Goal: Information Seeking & Learning: Stay updated

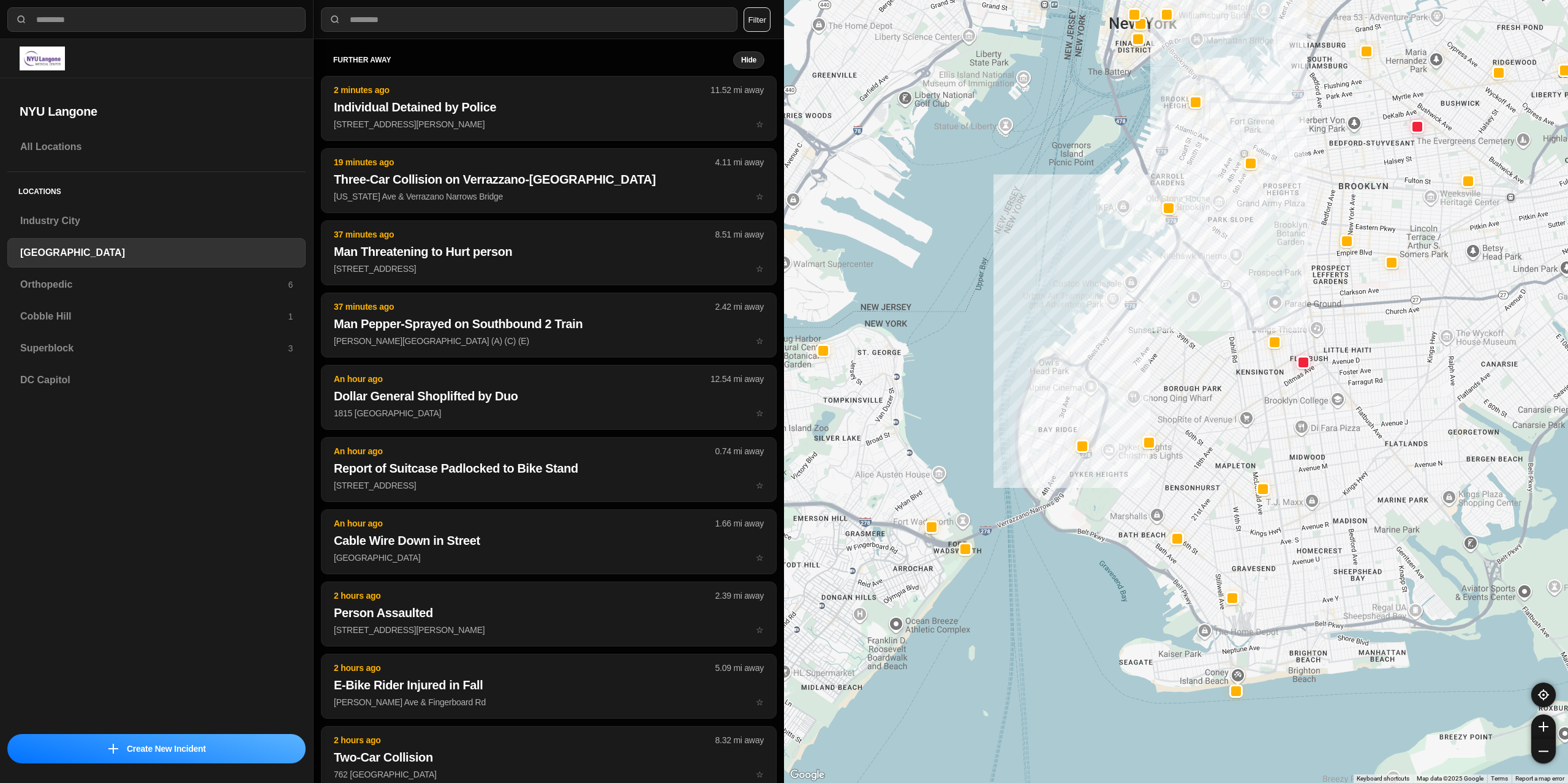
select select "*"
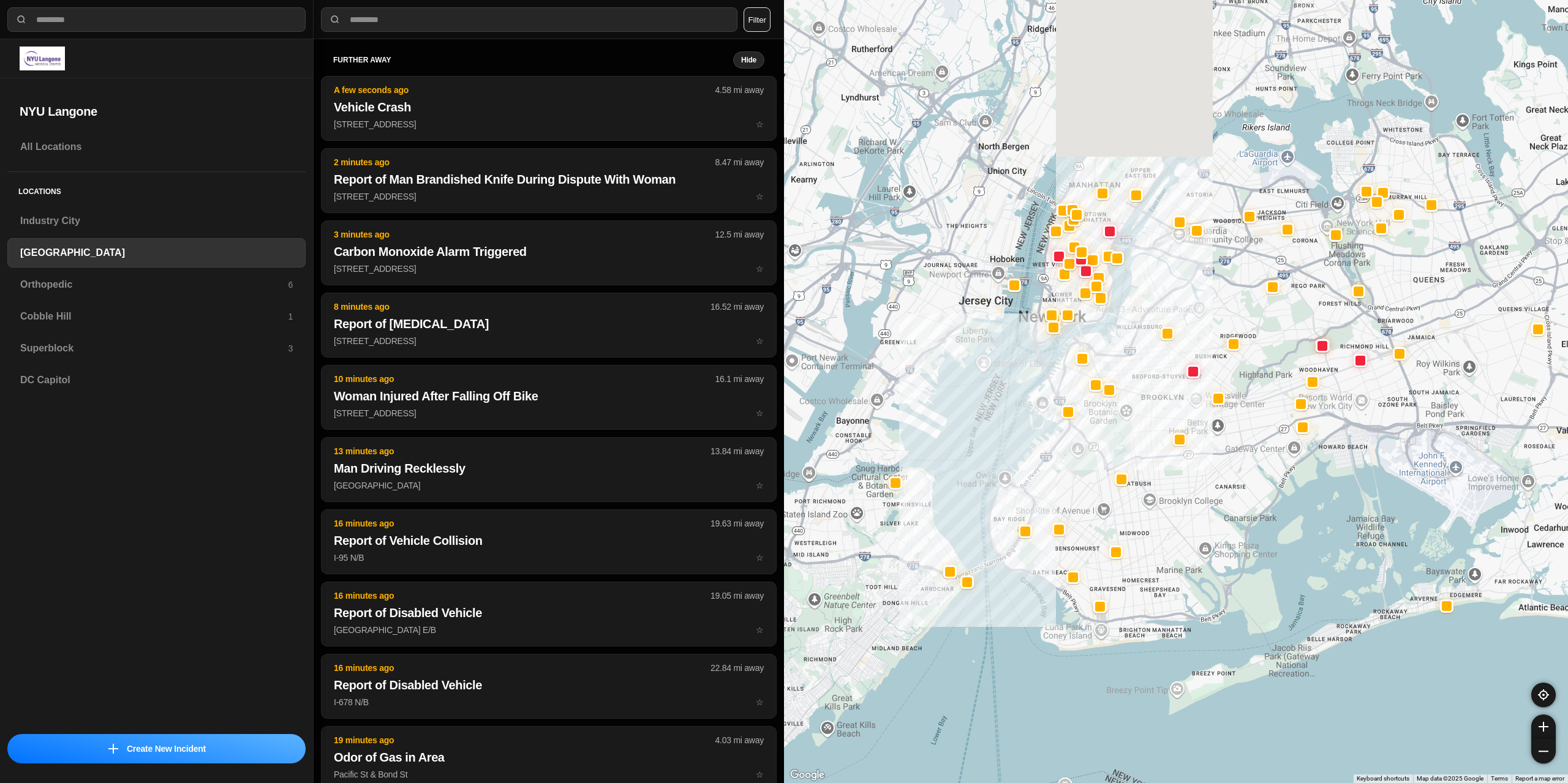
drag, startPoint x: 1073, startPoint y: 224, endPoint x: 1052, endPoint y: 362, distance: 139.6
click at [1052, 362] on div at bounding box center [1175, 392] width 784 height 783
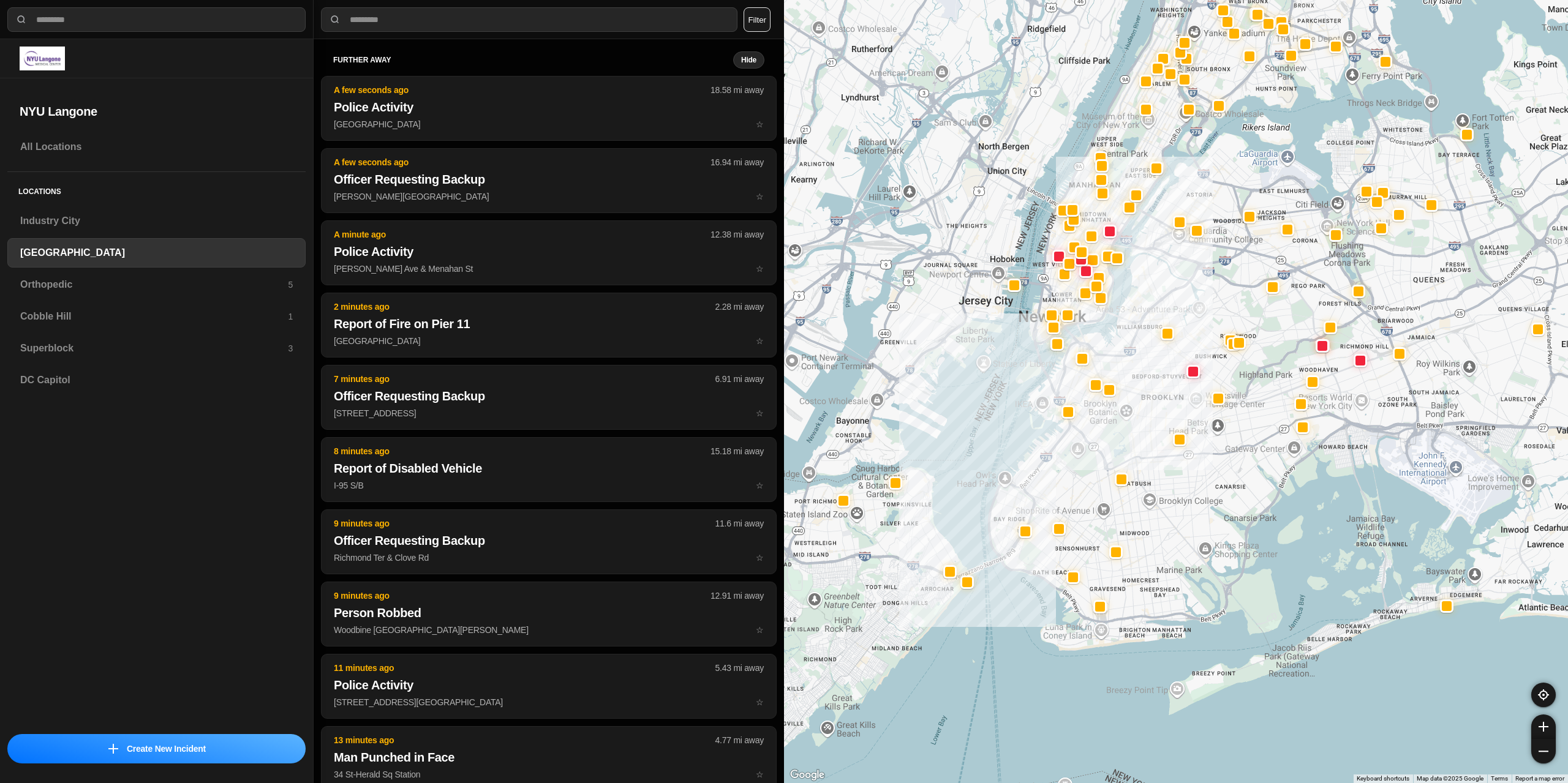
click at [110, 351] on h3 "Superblock" at bounding box center [154, 348] width 268 height 15
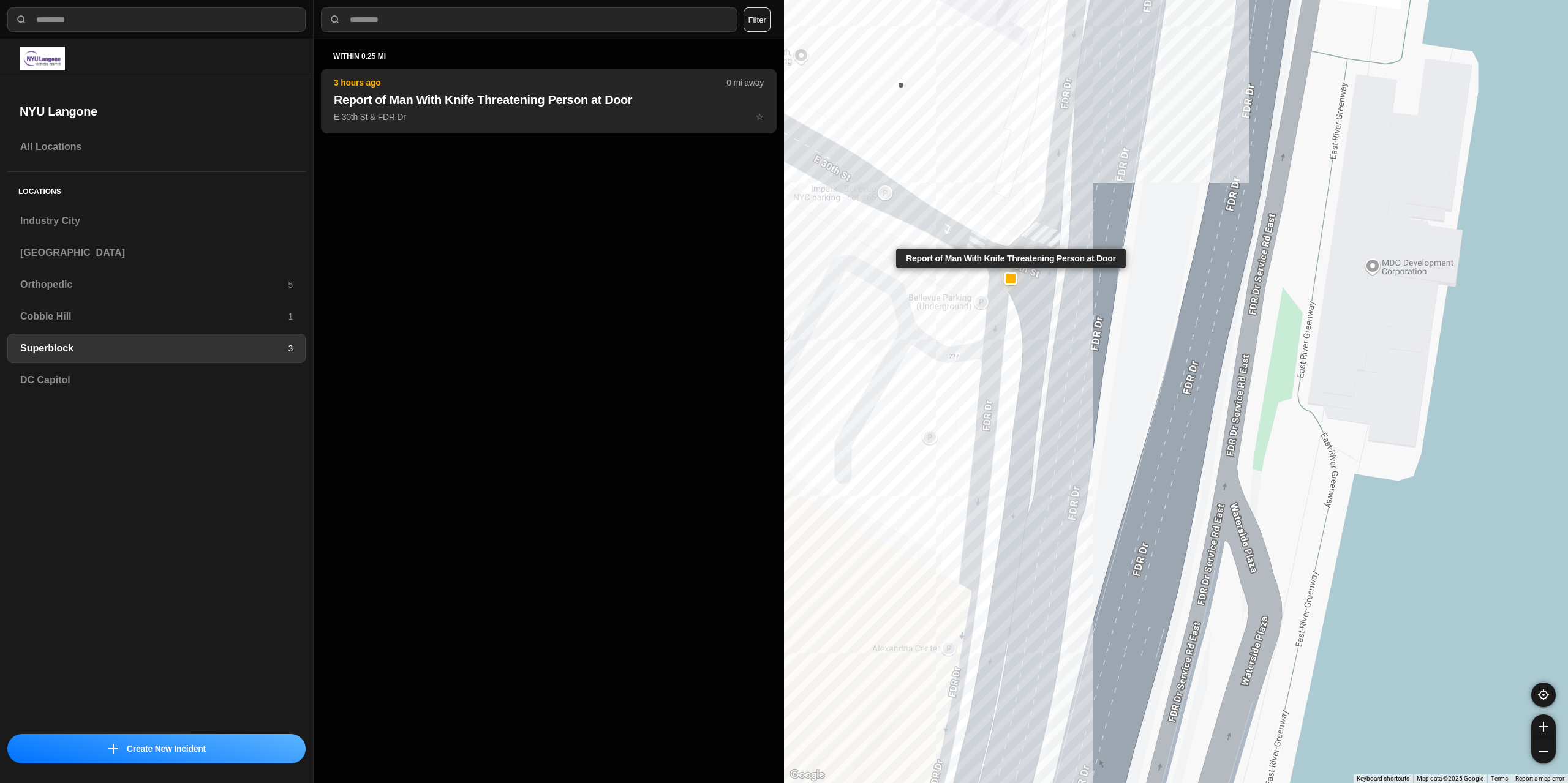
click at [466, 112] on p "E 30th St & FDR Dr ☆" at bounding box center [549, 117] width 430 height 12
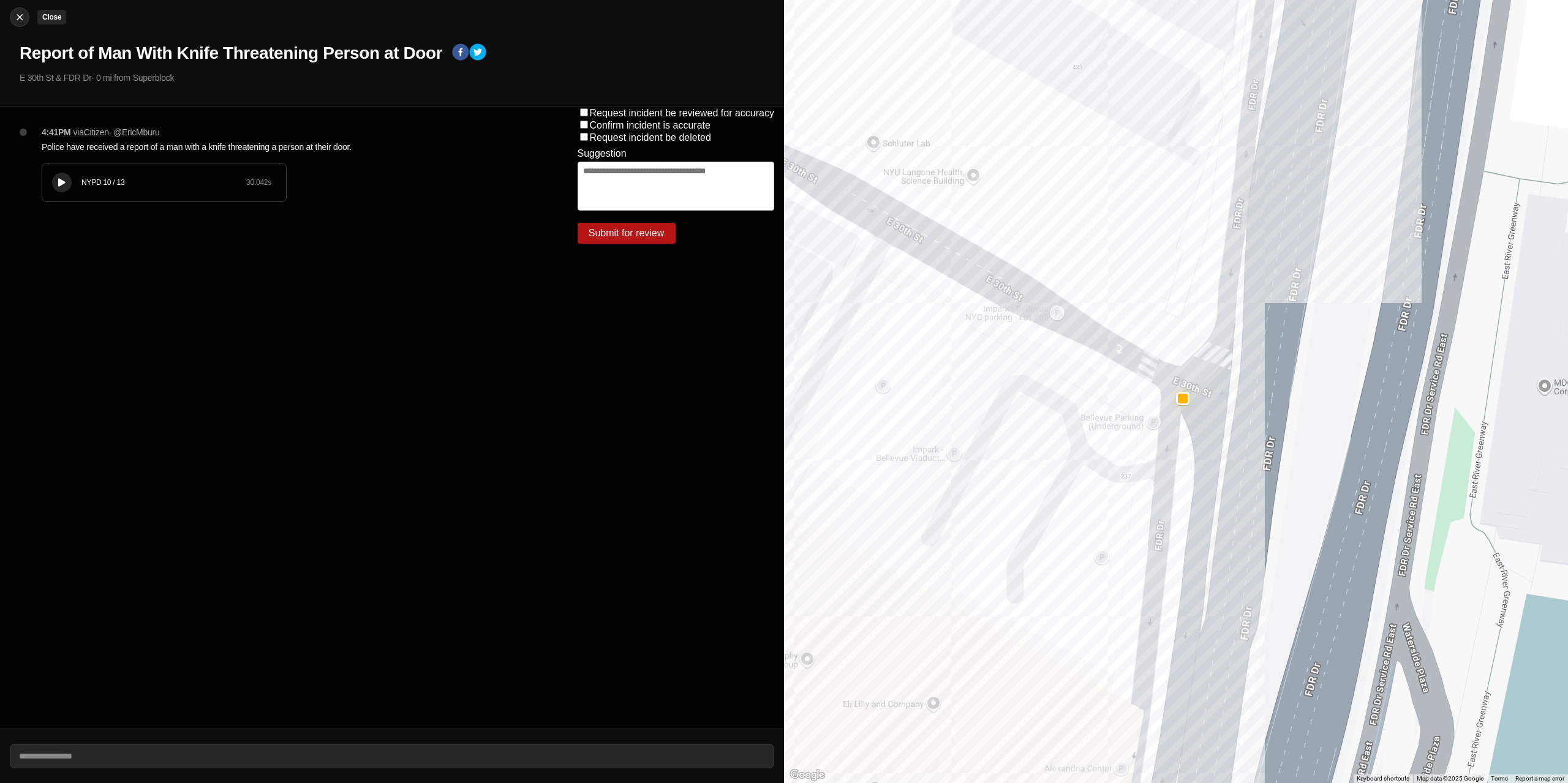
click at [24, 24] on button "Close" at bounding box center [19, 17] width 19 height 19
select select "*"
